Goal: Use online tool/utility: Use online tool/utility

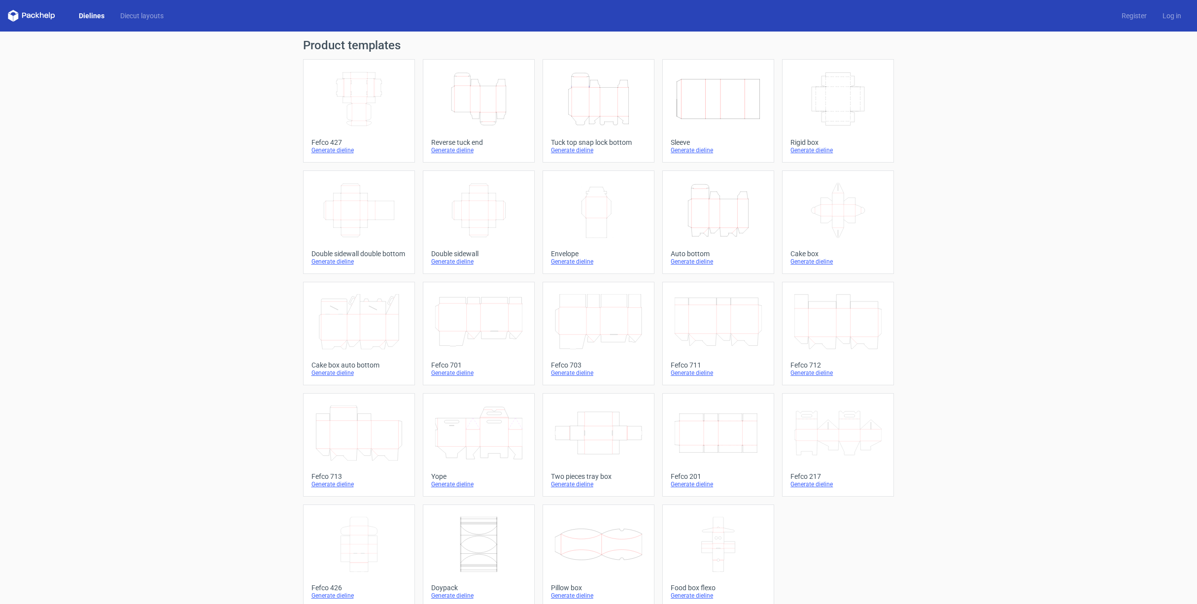
scroll to position [12, 0]
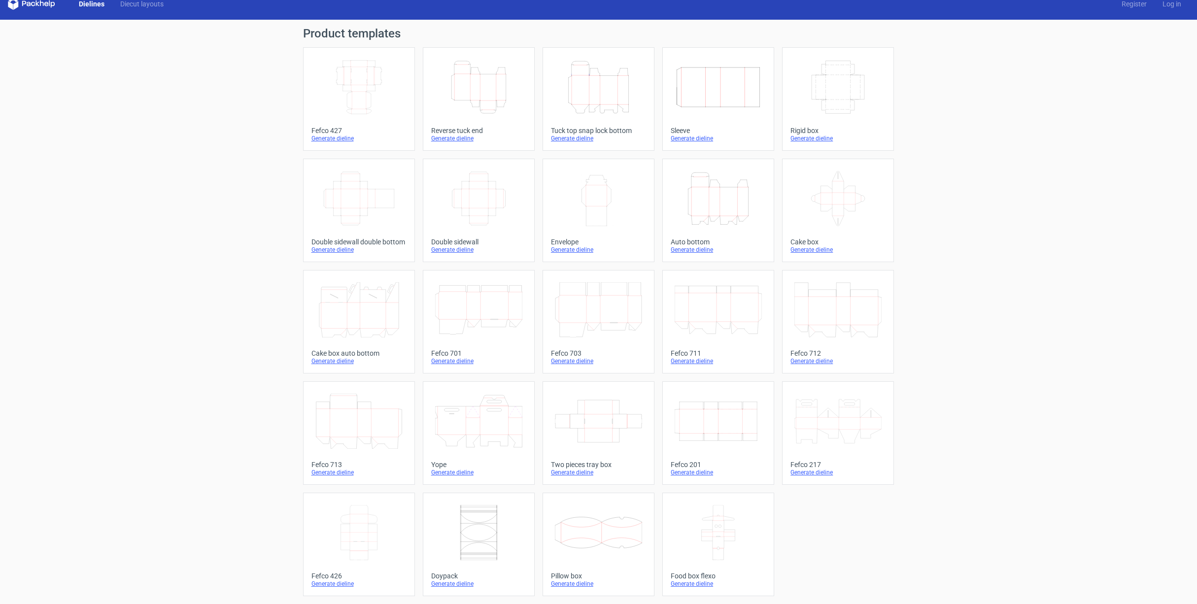
click at [602, 101] on icon "Height Depth Width" at bounding box center [598, 87] width 87 height 55
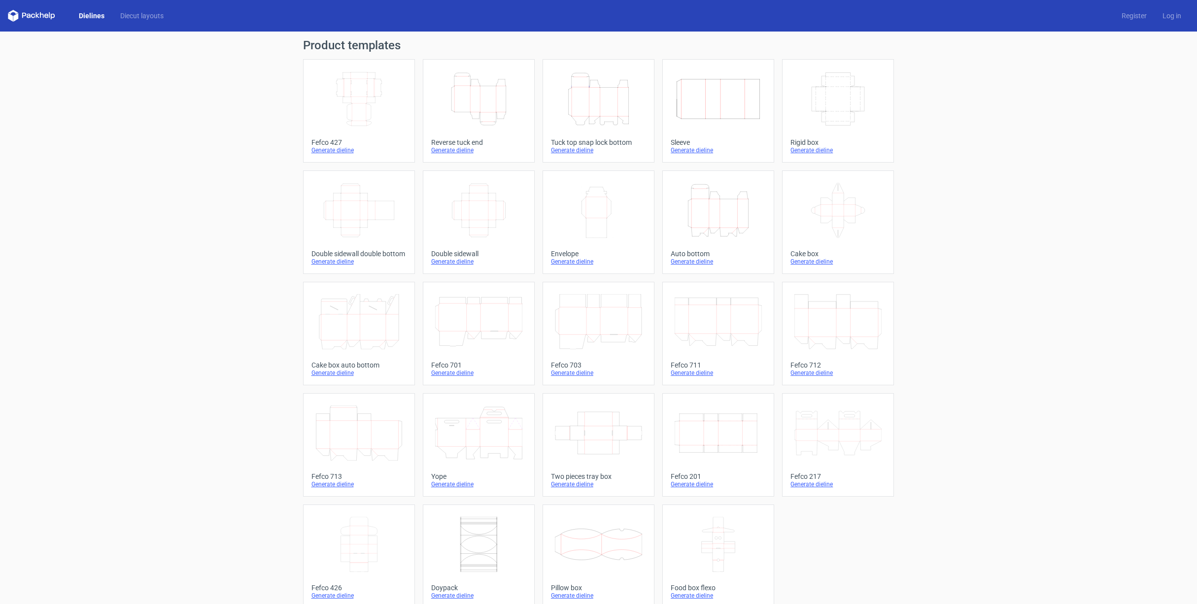
click at [473, 122] on icon "Height Depth Width" at bounding box center [478, 98] width 87 height 55
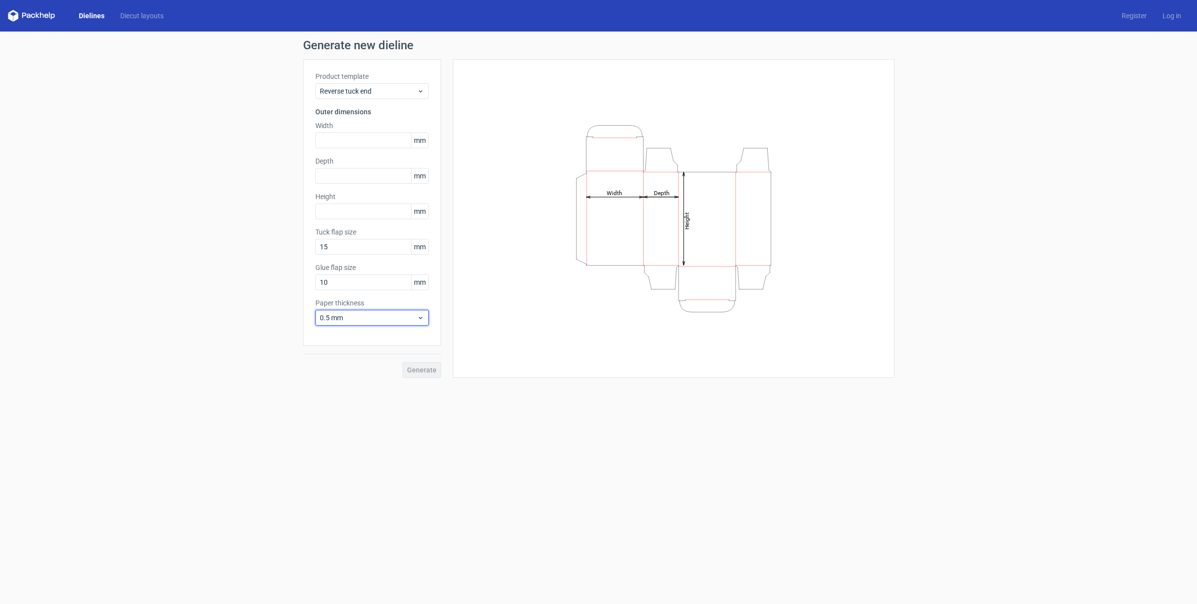
click at [349, 316] on span "0.5 mm" at bounding box center [368, 318] width 97 height 10
click at [338, 317] on span "0.5 mm" at bounding box center [368, 318] width 97 height 10
drag, startPoint x: 366, startPoint y: 319, endPoint x: 317, endPoint y: 319, distance: 49.3
click at [317, 319] on div "0.5 mm" at bounding box center [371, 318] width 113 height 16
click at [340, 386] on div "1.5 mm" at bounding box center [371, 387] width 105 height 16
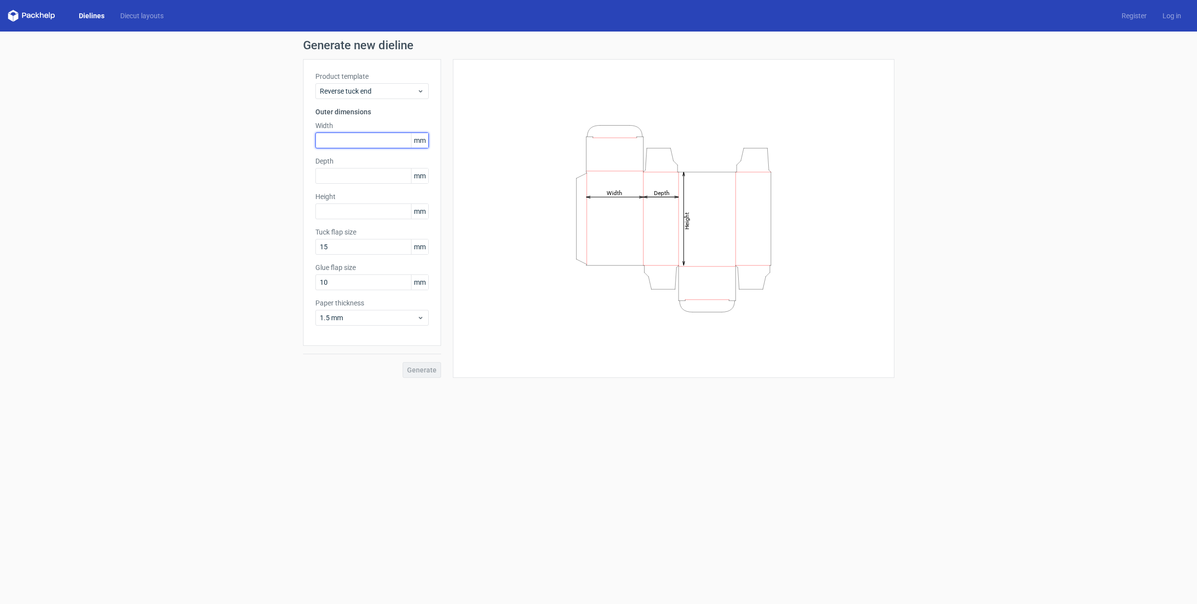
click at [351, 140] on input "text" at bounding box center [371, 141] width 113 height 16
click at [355, 175] on input "text" at bounding box center [371, 176] width 113 height 16
click at [339, 141] on input "85" at bounding box center [371, 141] width 113 height 16
click at [338, 177] on div "Depth mm" at bounding box center [371, 170] width 113 height 28
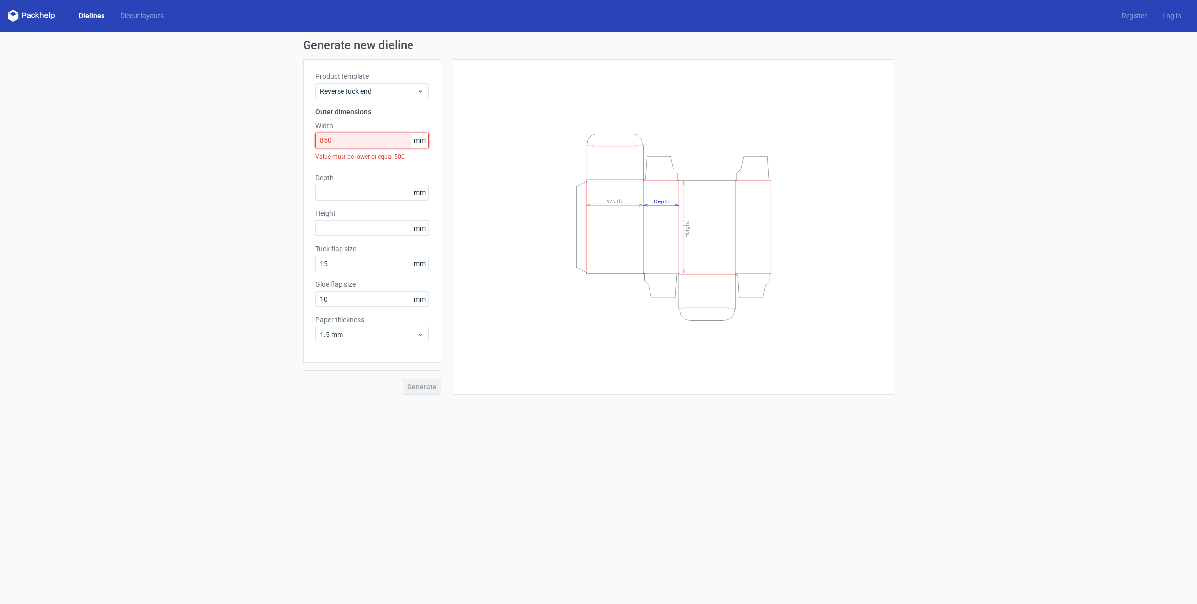
click at [365, 145] on input "850" at bounding box center [371, 141] width 113 height 16
click at [301, 141] on div "Generate new dieline Product template Reverse tuck end Outer dimensions Width 8…" at bounding box center [598, 217] width 1197 height 371
type input "85"
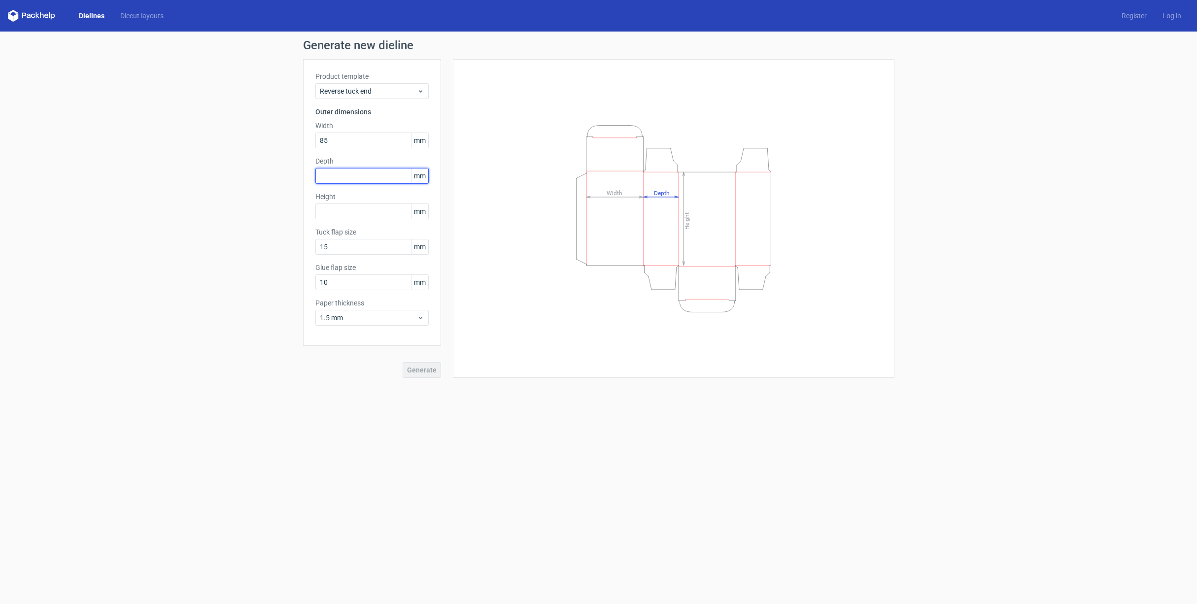
click at [345, 173] on input "text" at bounding box center [371, 176] width 113 height 16
type input "24"
click at [340, 209] on div "Height mm" at bounding box center [371, 206] width 113 height 28
click at [350, 177] on input "24" at bounding box center [371, 176] width 113 height 16
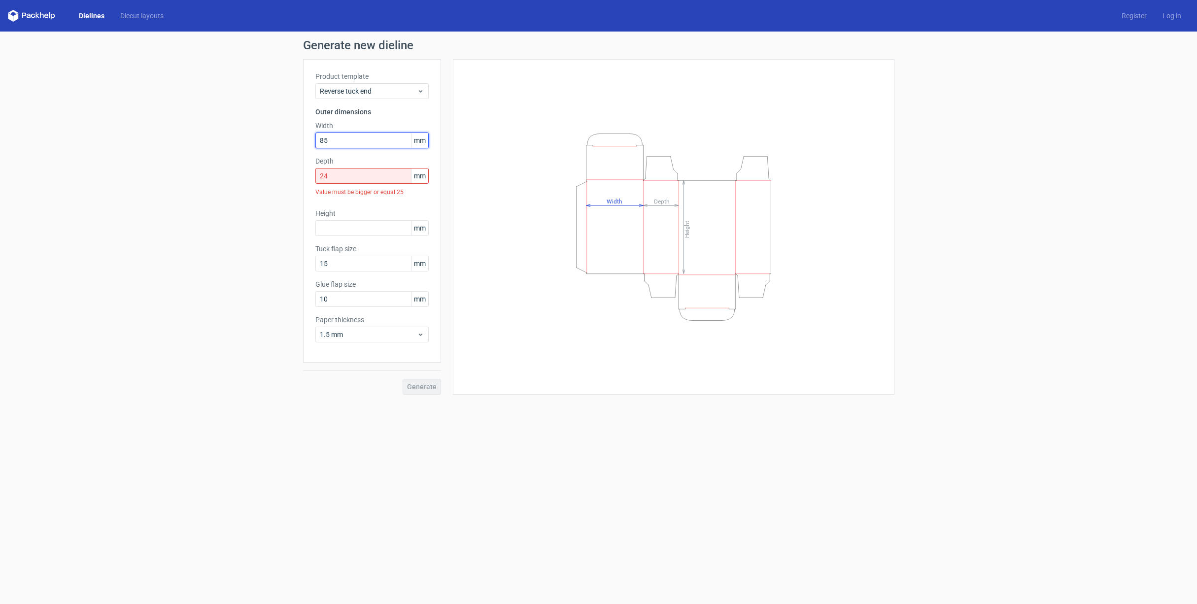
click at [324, 139] on input "85" at bounding box center [371, 141] width 113 height 16
drag, startPoint x: 330, startPoint y: 140, endPoint x: 312, endPoint y: 141, distance: 18.2
click at [312, 141] on div "Product template Reverse tuck end Outer dimensions Width 805 mm Depth 24 mm Val…" at bounding box center [372, 210] width 138 height 303
click at [328, 143] on input "805" at bounding box center [371, 141] width 113 height 16
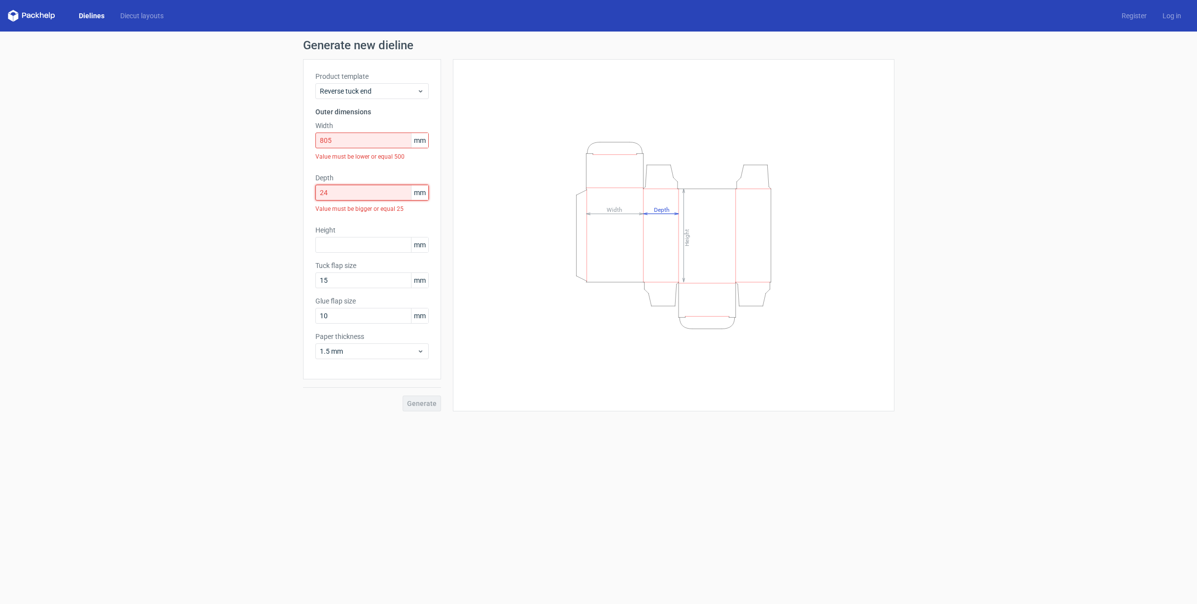
click at [332, 178] on div "Depth 24 mm Value must be bigger or equal 25" at bounding box center [371, 195] width 113 height 44
click at [341, 141] on input "805" at bounding box center [371, 141] width 113 height 16
drag, startPoint x: 339, startPoint y: 141, endPoint x: 308, endPoint y: 139, distance: 31.1
click at [308, 139] on div "Product template Reverse tuck end Outer dimensions Width 805 mm Value must be l…" at bounding box center [372, 219] width 138 height 320
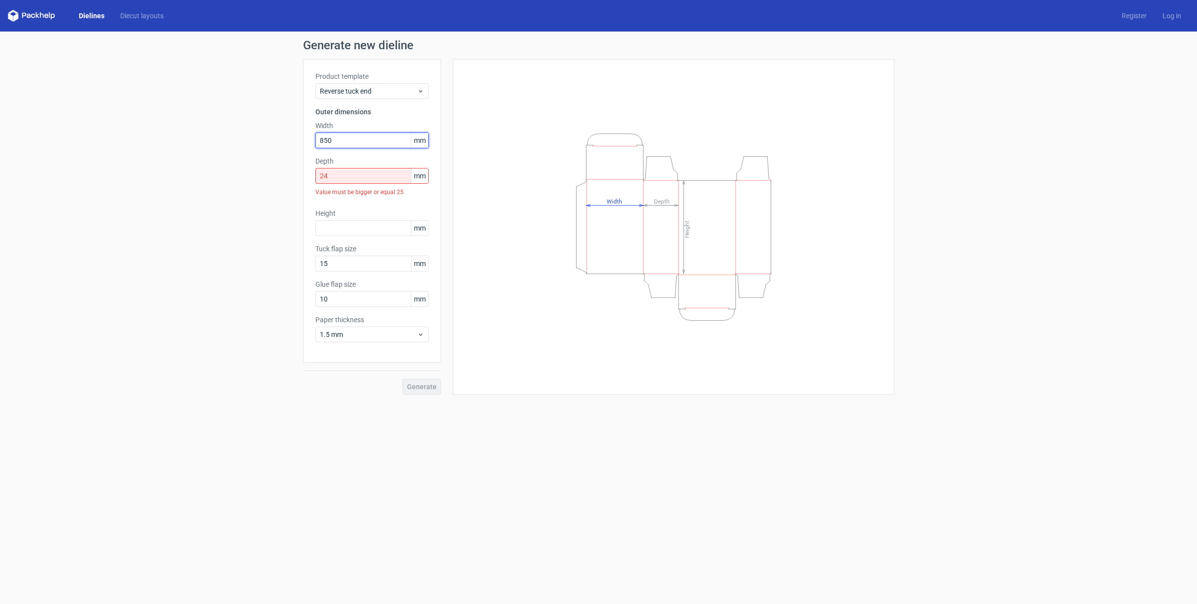
type input "8502"
drag, startPoint x: 338, startPoint y: 141, endPoint x: 311, endPoint y: 142, distance: 26.6
click at [311, 142] on div "Product template Reverse tuck end Outer dimensions Width 8502 mm Depth 24 mm Va…" at bounding box center [372, 210] width 138 height 303
click at [335, 175] on input "24" at bounding box center [371, 176] width 113 height 16
drag, startPoint x: 336, startPoint y: 176, endPoint x: 298, endPoint y: 178, distance: 38.5
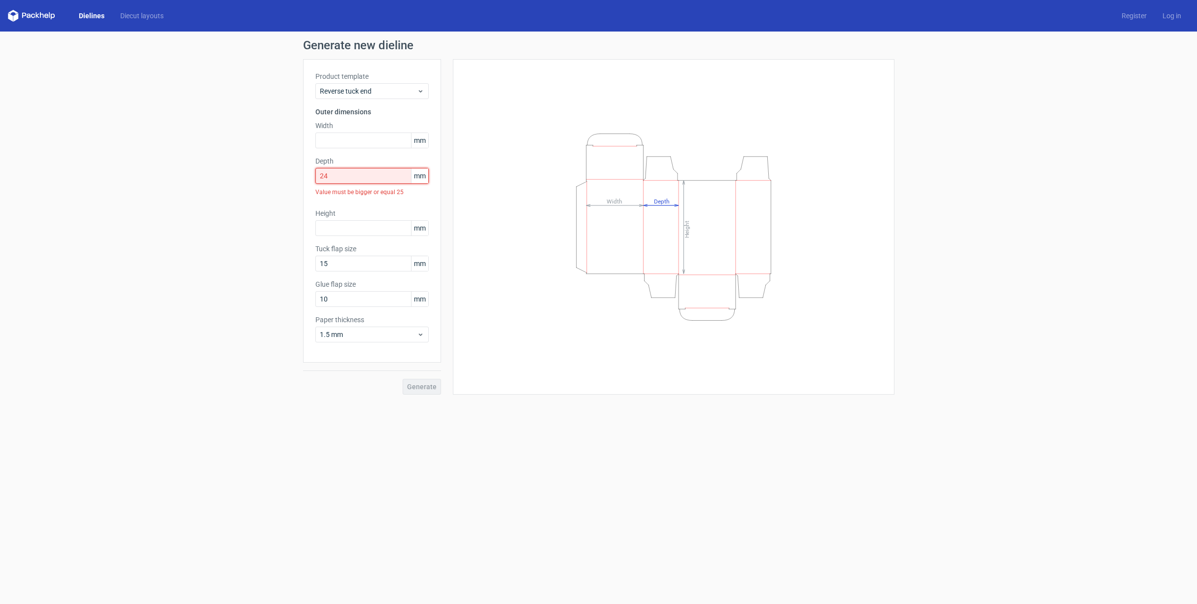
click at [298, 178] on div "Generate new dieline Product template Reverse tuck end Outer dimensions Width m…" at bounding box center [598, 217] width 1197 height 371
drag, startPoint x: 79, startPoint y: 257, endPoint x: 184, endPoint y: 49, distance: 232.6
click at [184, 49] on div "Generate new dieline Product template Reverse tuck end Outer dimensions Width m…" at bounding box center [598, 209] width 1197 height 354
